Goal: Information Seeking & Learning: Learn about a topic

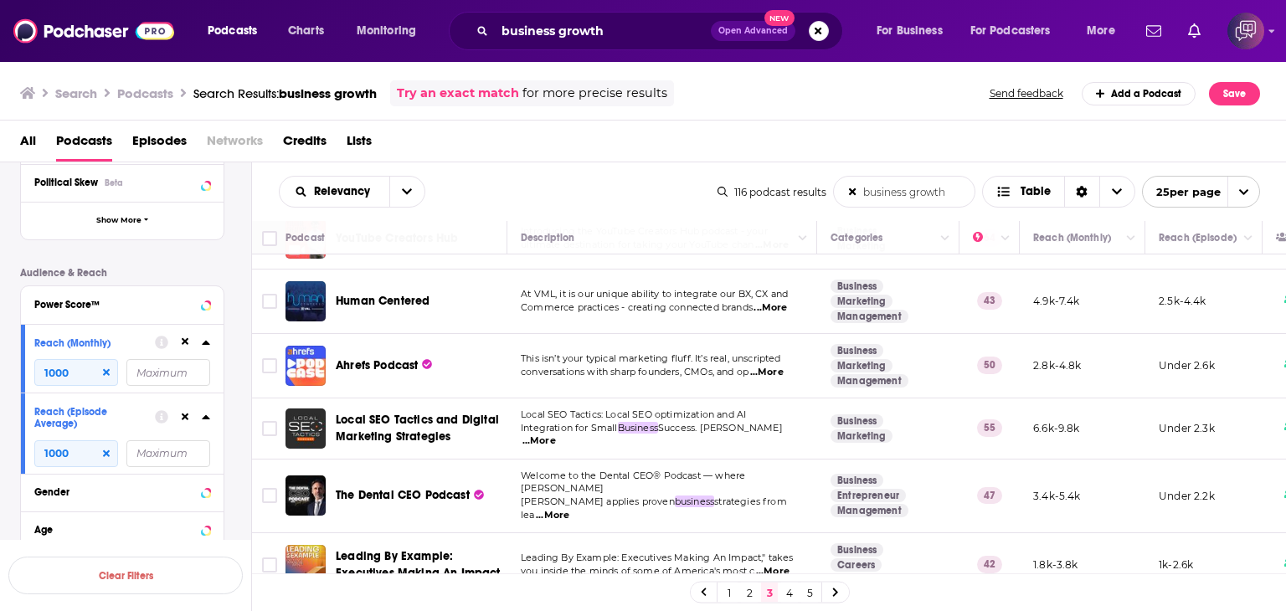
scroll to position [1284, 0]
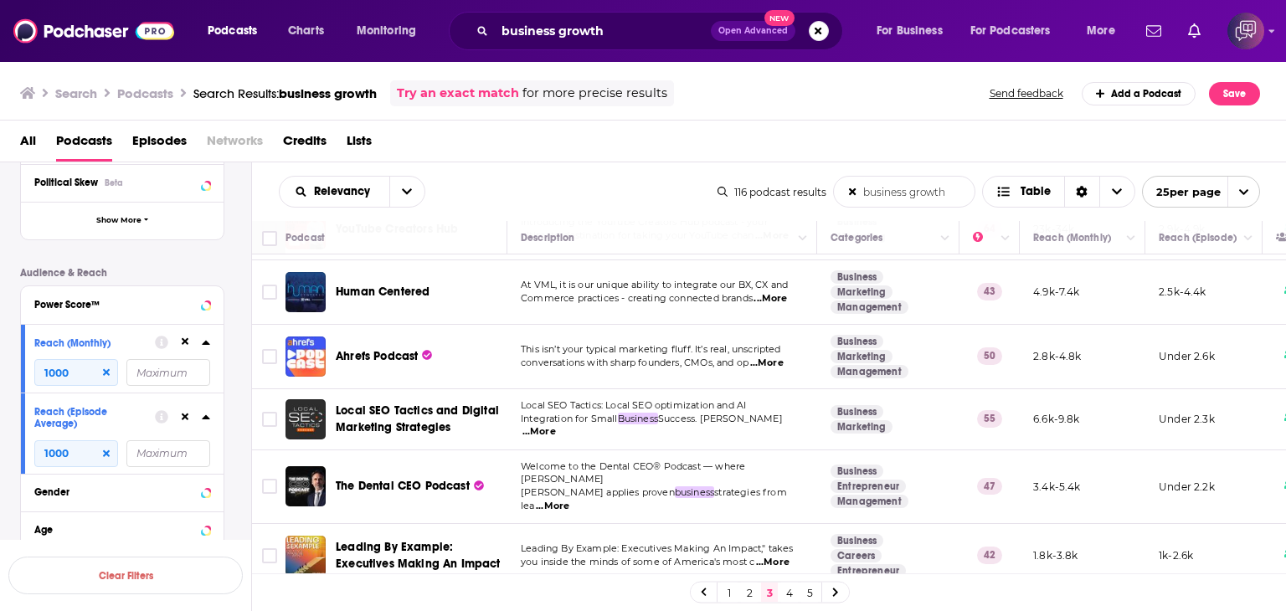
click at [789, 590] on link "4" at bounding box center [789, 593] width 17 height 20
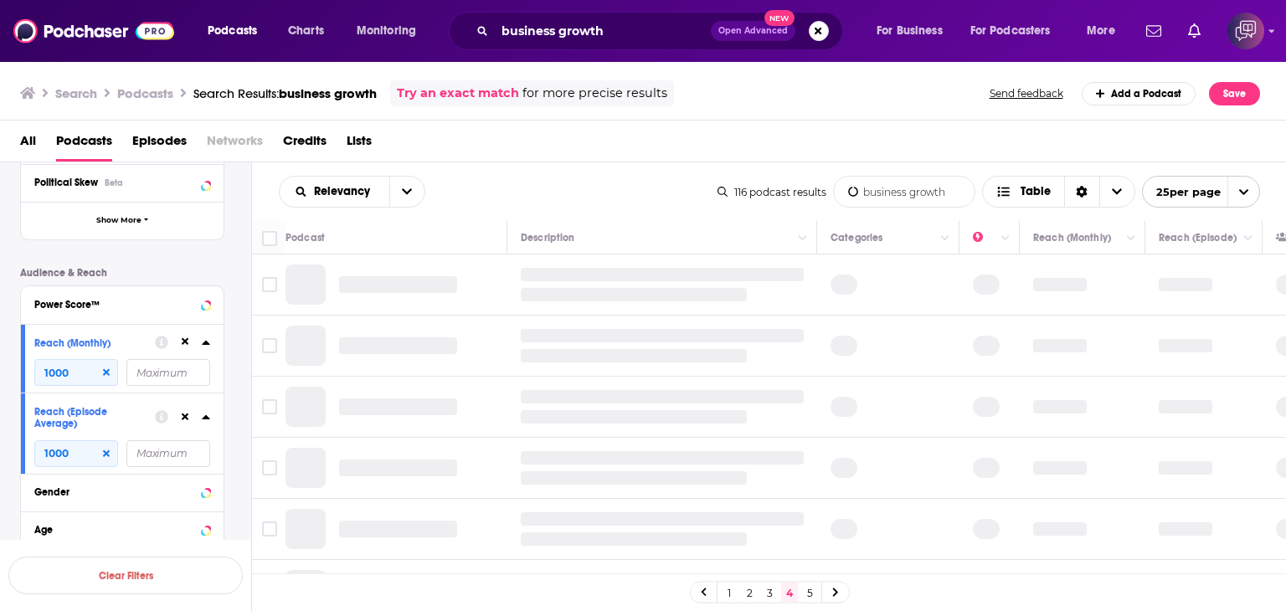
click at [771, 589] on link "3" at bounding box center [769, 593] width 17 height 20
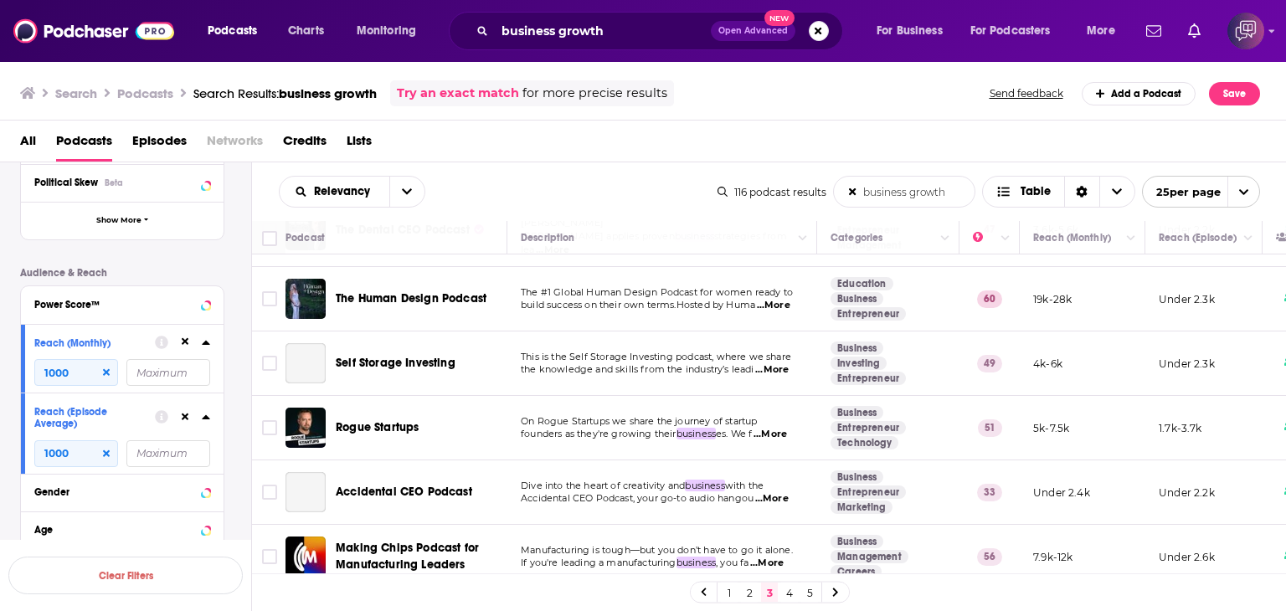
scroll to position [1281, 0]
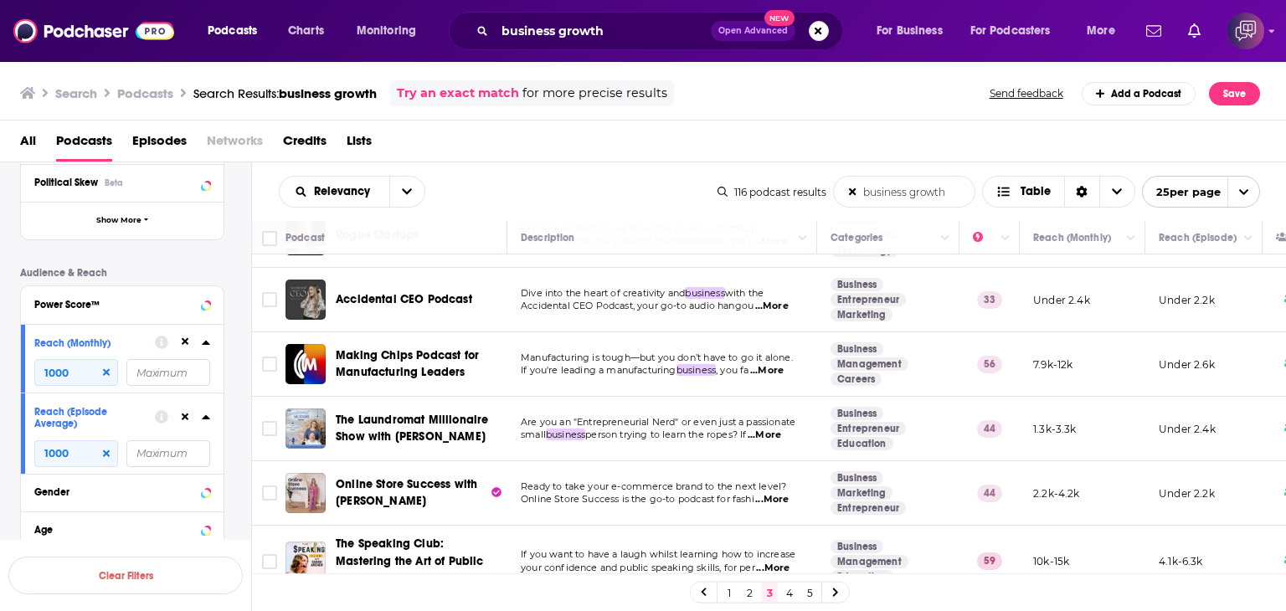
click at [790, 594] on link "4" at bounding box center [789, 593] width 17 height 20
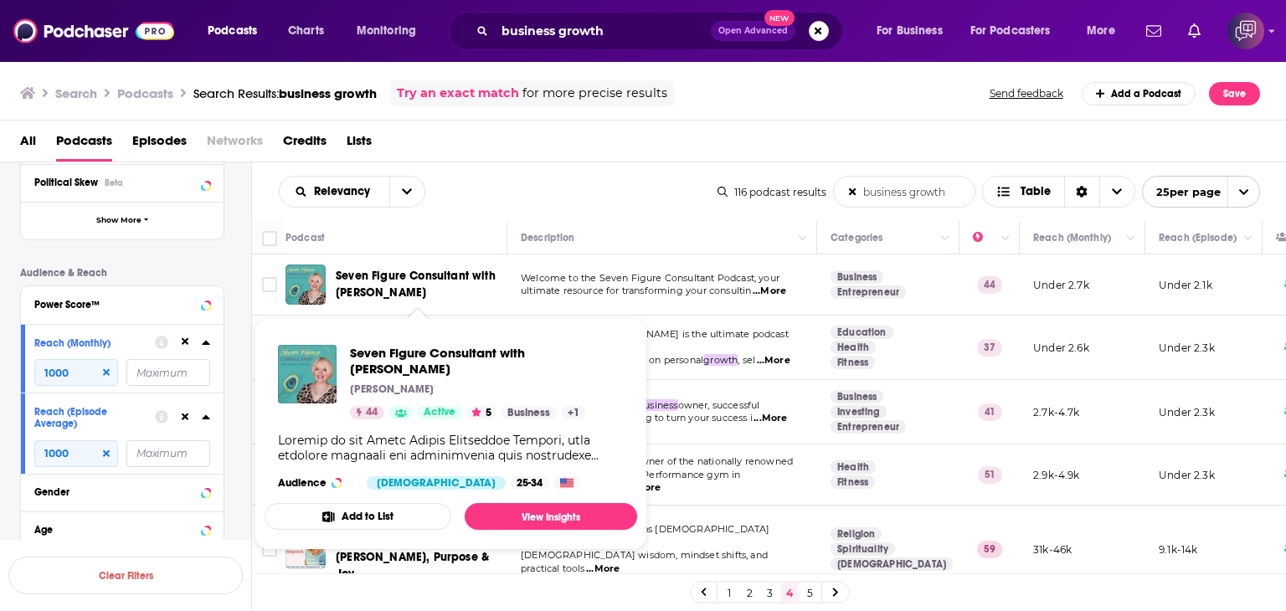
drag, startPoint x: 336, startPoint y: 262, endPoint x: 475, endPoint y: 290, distance: 142.7
click at [475, 290] on td "Seven Figure Consultant with [PERSON_NAME]" at bounding box center [396, 284] width 222 height 61
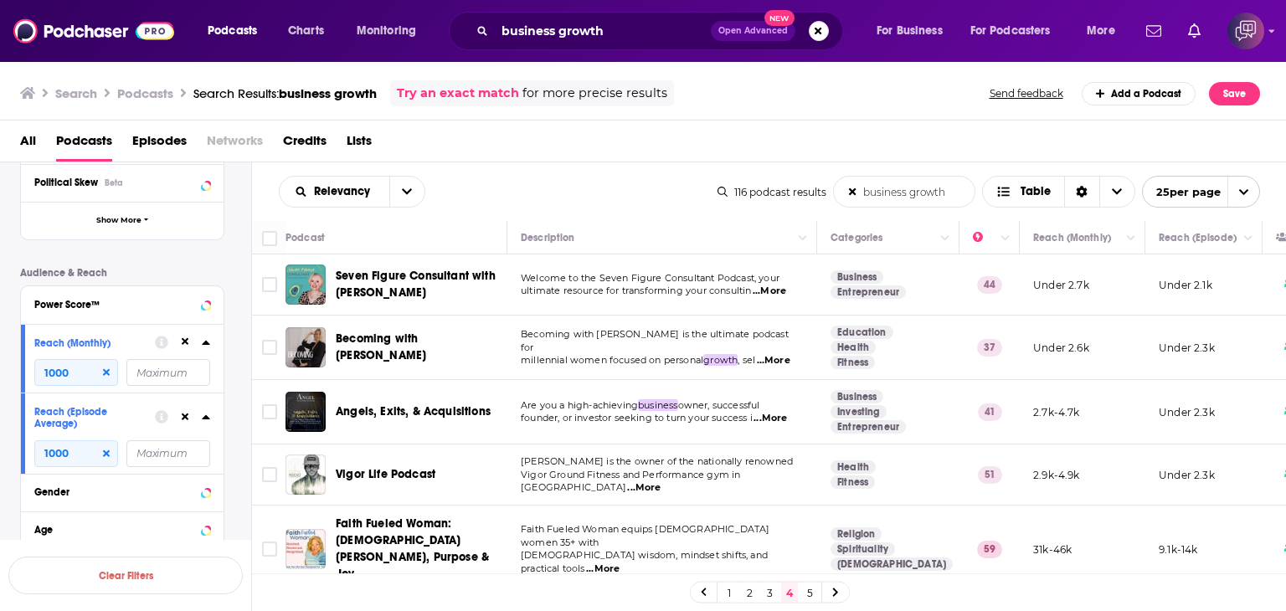
copy span "Seven Figure Consultant with [PERSON_NAME]"
drag, startPoint x: 333, startPoint y: 326, endPoint x: 502, endPoint y: 321, distance: 169.2
click at [502, 321] on td "Becoming with [PERSON_NAME]" at bounding box center [396, 348] width 222 height 64
copy span "Becoming with [PERSON_NAME]"
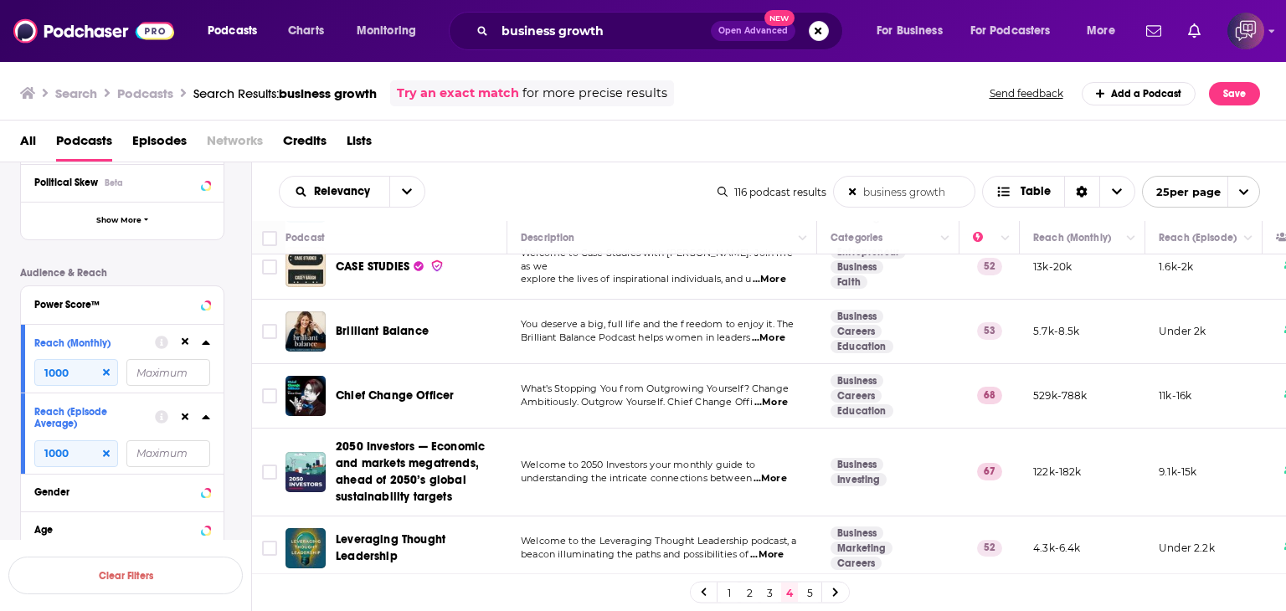
scroll to position [1172, 0]
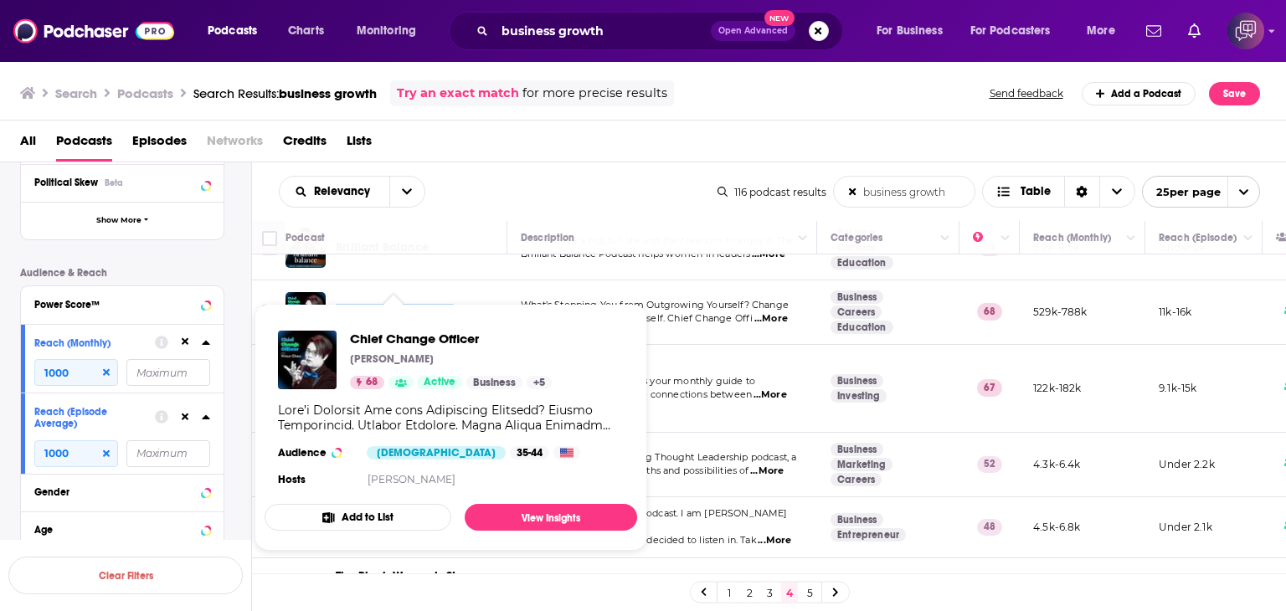
drag, startPoint x: 336, startPoint y: 273, endPoint x: 454, endPoint y: 284, distance: 118.5
click at [454, 292] on div "Chief Change Officer" at bounding box center [423, 312] width 174 height 40
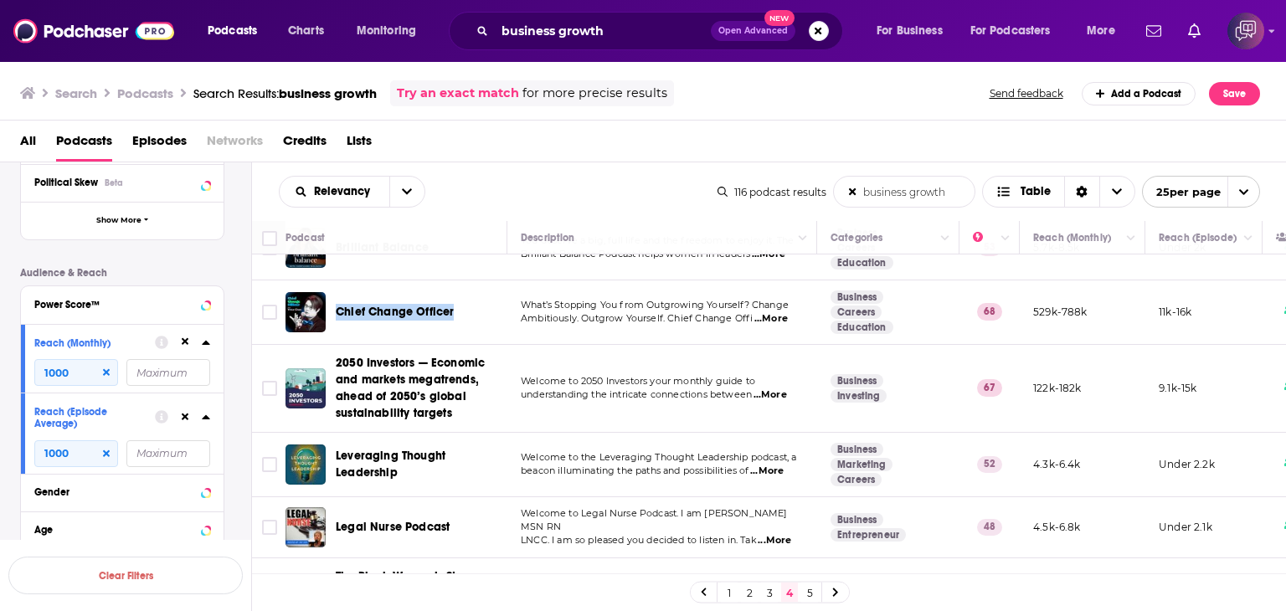
copy span "Chief Change Officer"
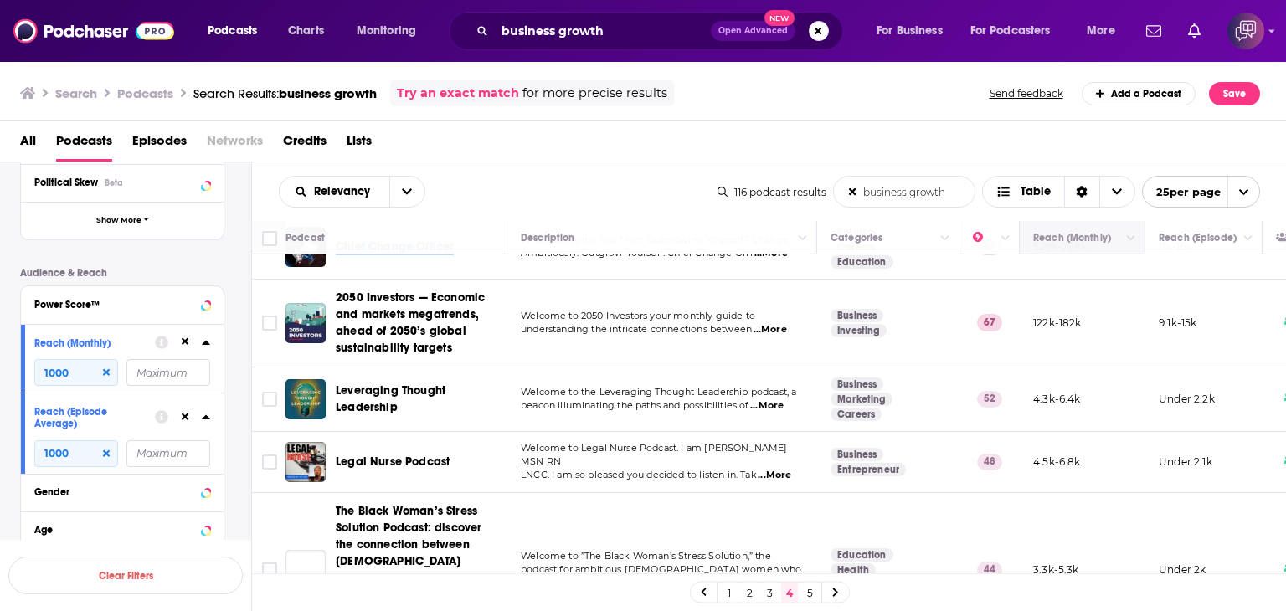
scroll to position [1256, 0]
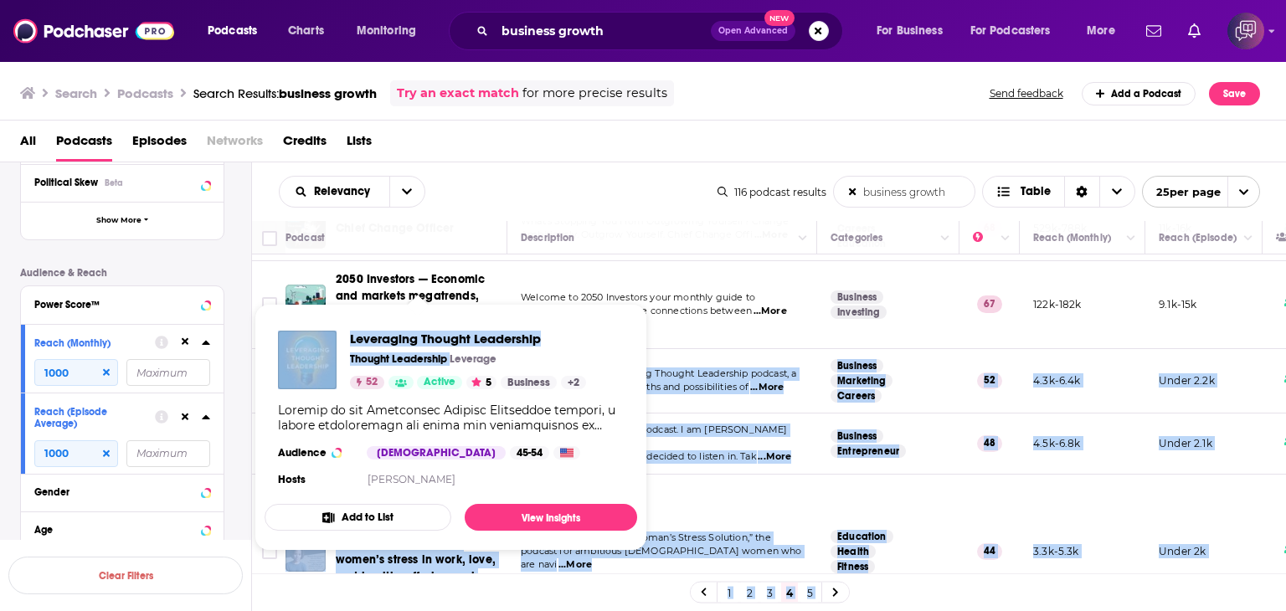
drag, startPoint x: 335, startPoint y: 342, endPoint x: 452, endPoint y: 362, distance: 118.9
click at [452, 362] on div "Podcasts Charts Monitoring business growth Open Advanced New For Business For P…" at bounding box center [643, 305] width 1286 height 611
click at [382, 317] on div "Leveraging Thought Leadership Thought Leadership Leverage 52 Active 5 Business …" at bounding box center [451, 410] width 373 height 187
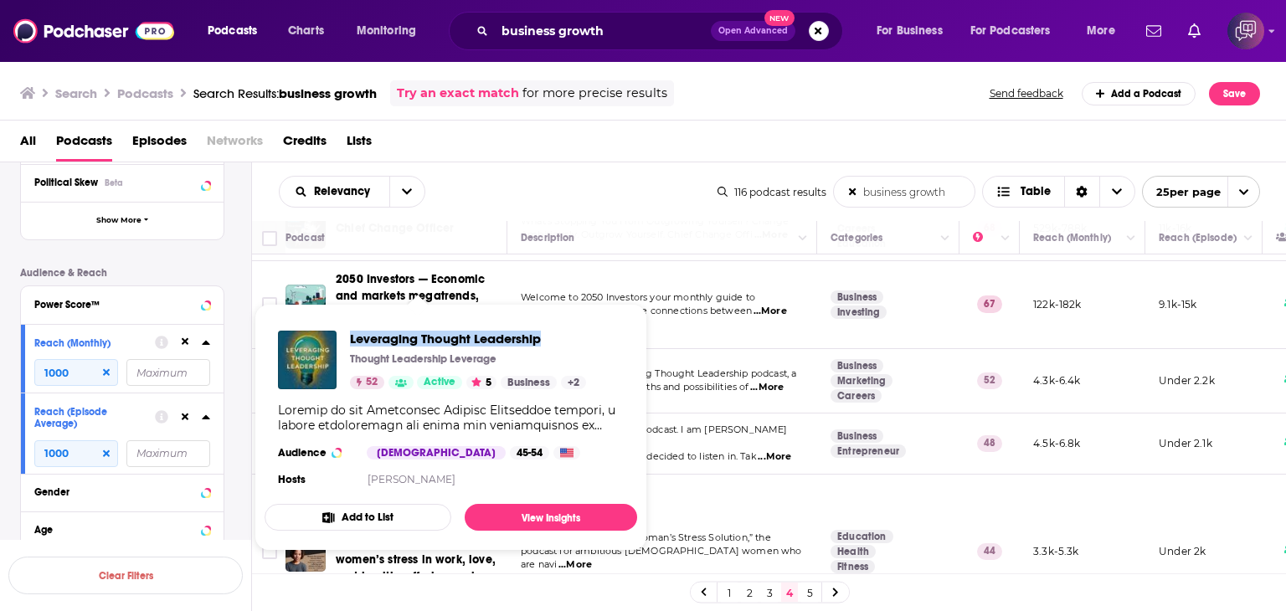
drag, startPoint x: 344, startPoint y: 323, endPoint x: 548, endPoint y: 326, distance: 204.3
click at [548, 326] on div "Leveraging Thought Leadership Thought Leadership Leverage 52 Active 5 Business …" at bounding box center [451, 410] width 373 height 187
copy span "Leveraging Thought Leadership"
